Goal: Information Seeking & Learning: Learn about a topic

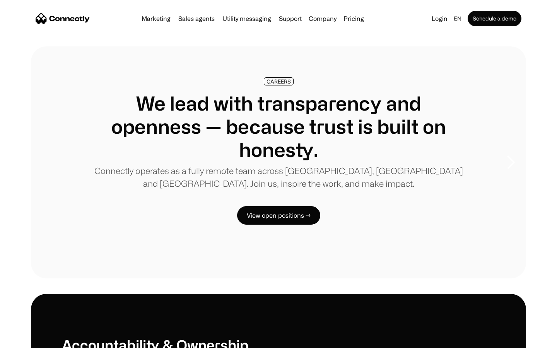
scroll to position [2361, 0]
